Goal: Information Seeking & Learning: Learn about a topic

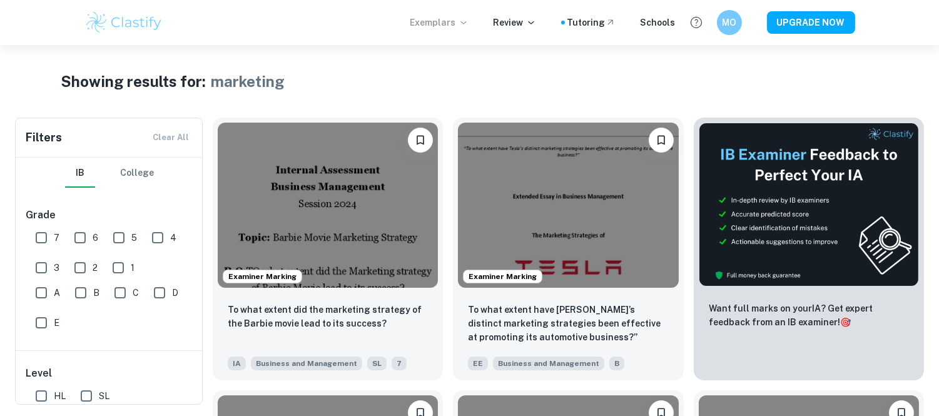
click at [441, 20] on p "Exemplars" at bounding box center [439, 23] width 58 height 14
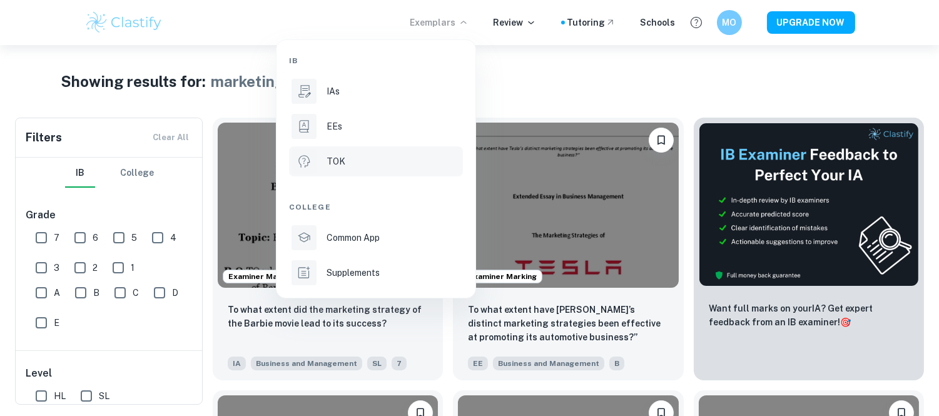
click at [348, 171] on li "TOK" at bounding box center [376, 161] width 174 height 30
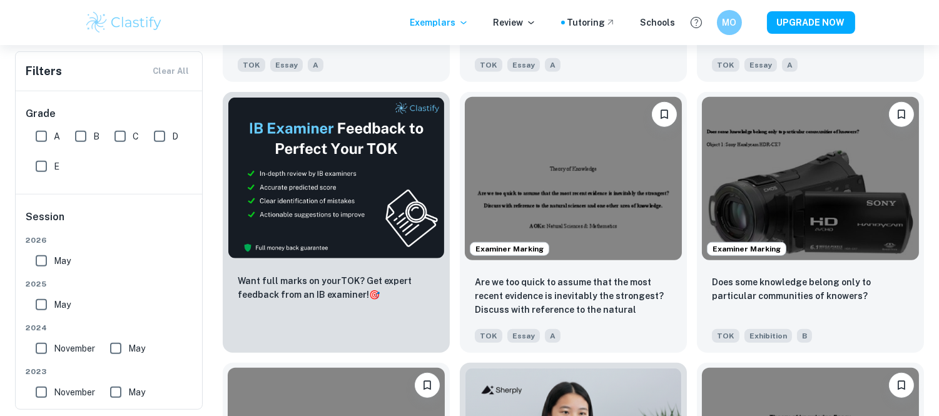
scroll to position [1834, 0]
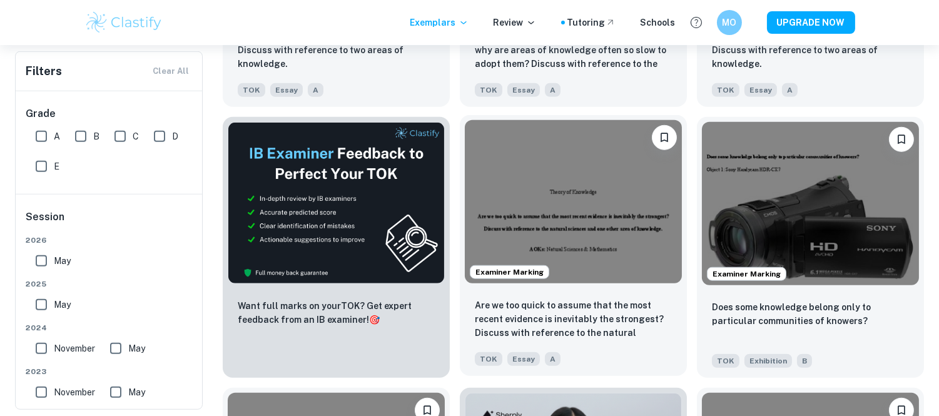
click at [567, 216] on img at bounding box center [573, 201] width 217 height 163
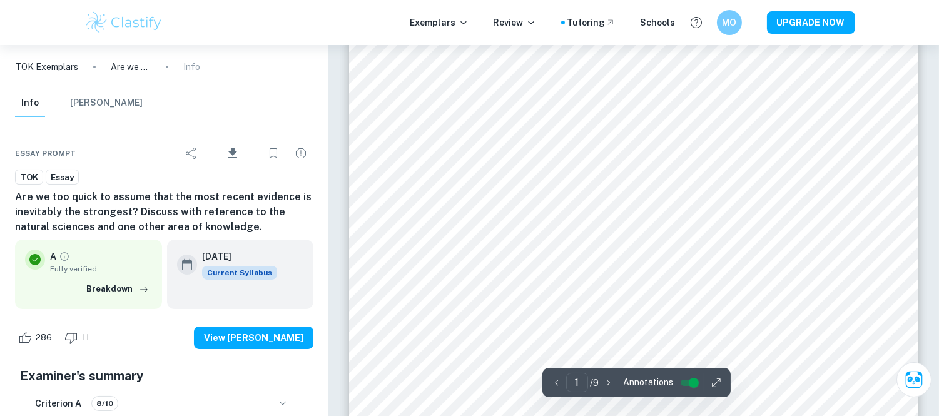
scroll to position [28, 0]
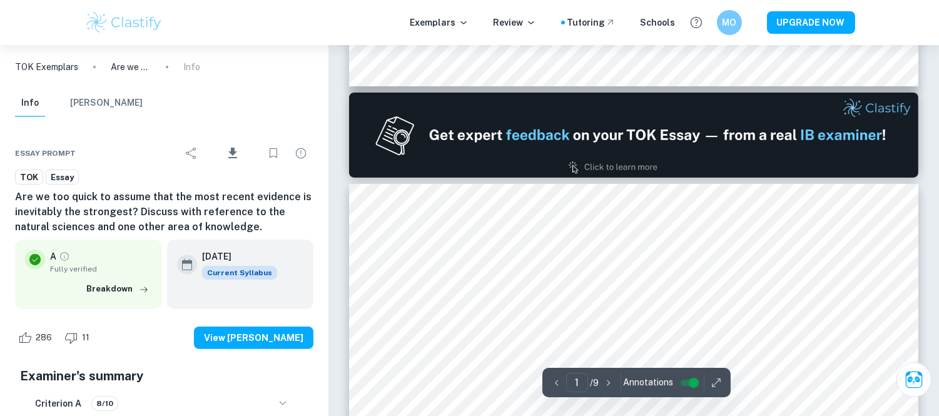
type input "2"
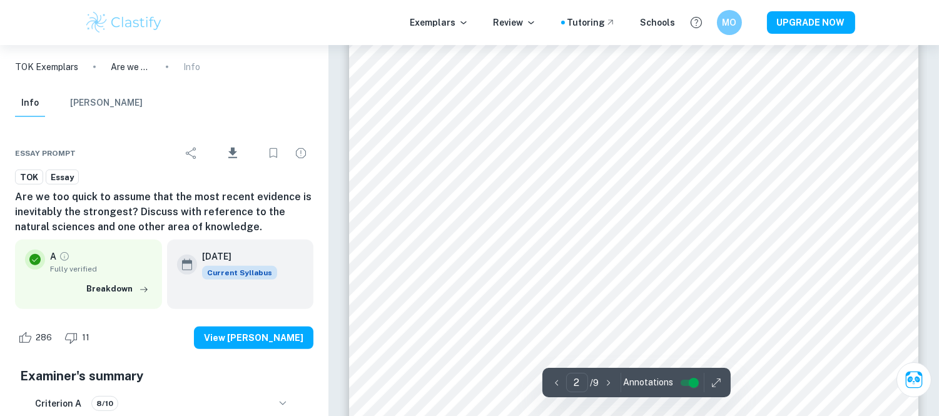
scroll to position [1251, 0]
